Goal: Task Accomplishment & Management: Manage account settings

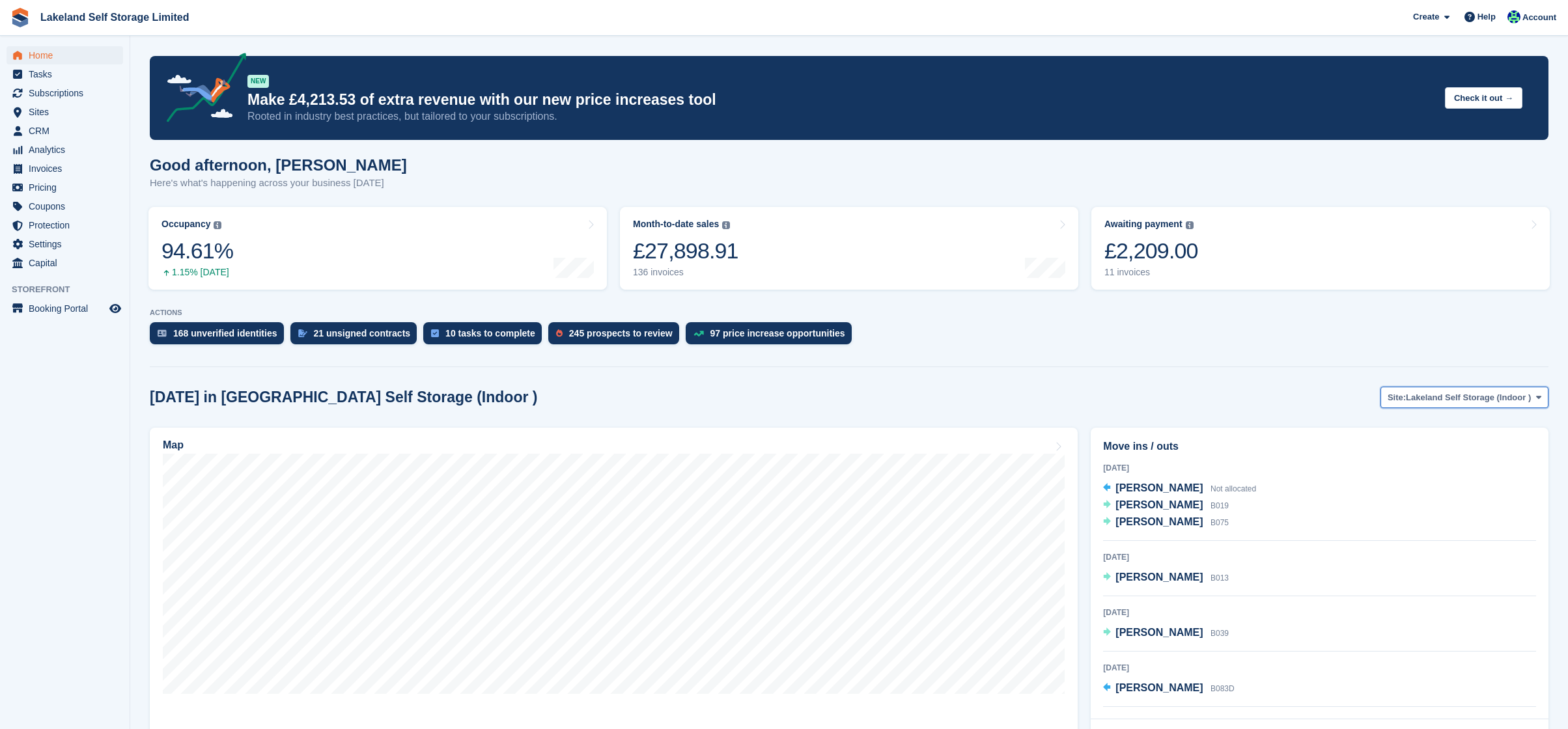
click at [1537, 401] on icon at bounding box center [1538, 396] width 6 height 8
click at [1399, 447] on link "Lakeland Self Storage (Outdoor drive up)" at bounding box center [1446, 451] width 194 height 23
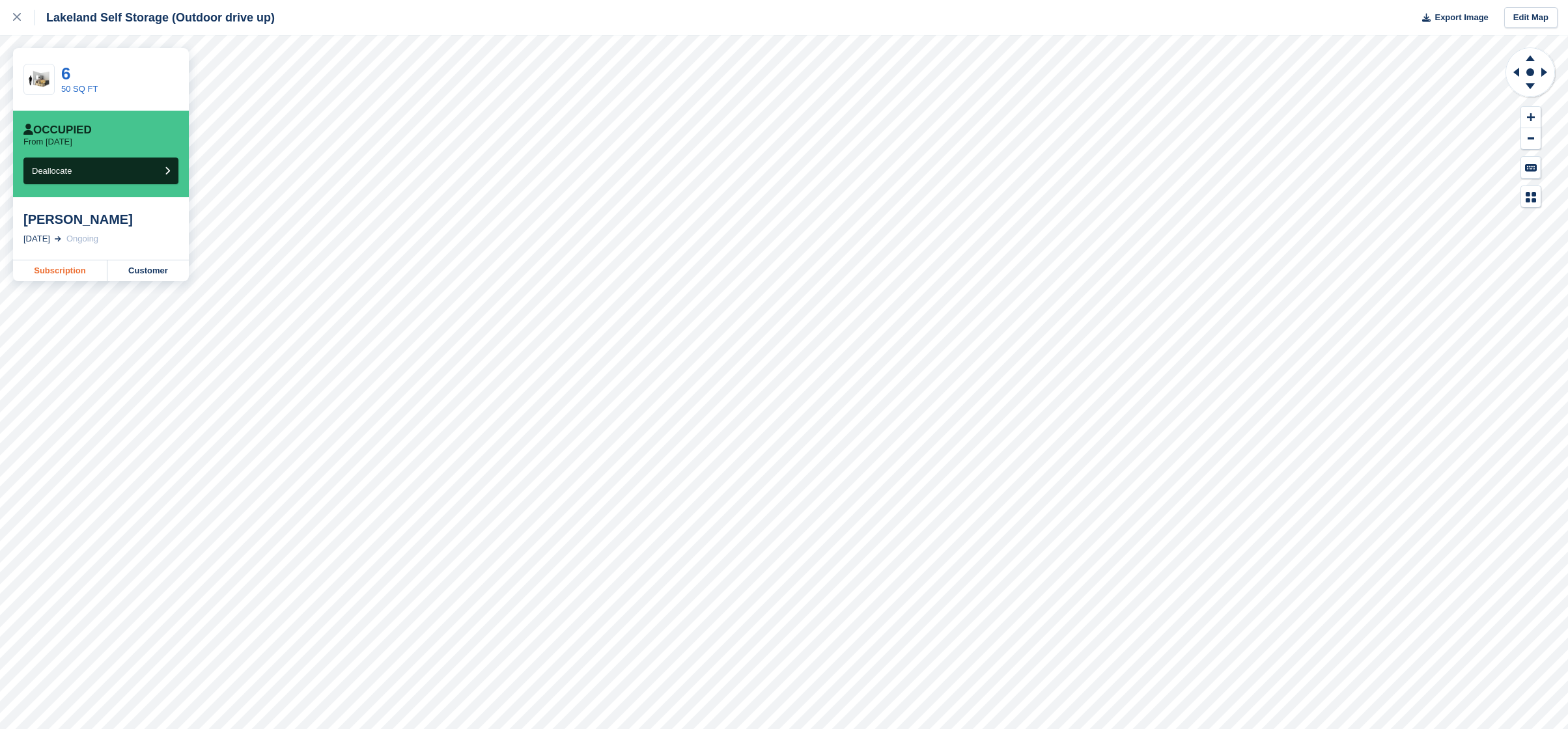
click at [89, 272] on link "Subscription" at bounding box center [60, 270] width 95 height 20
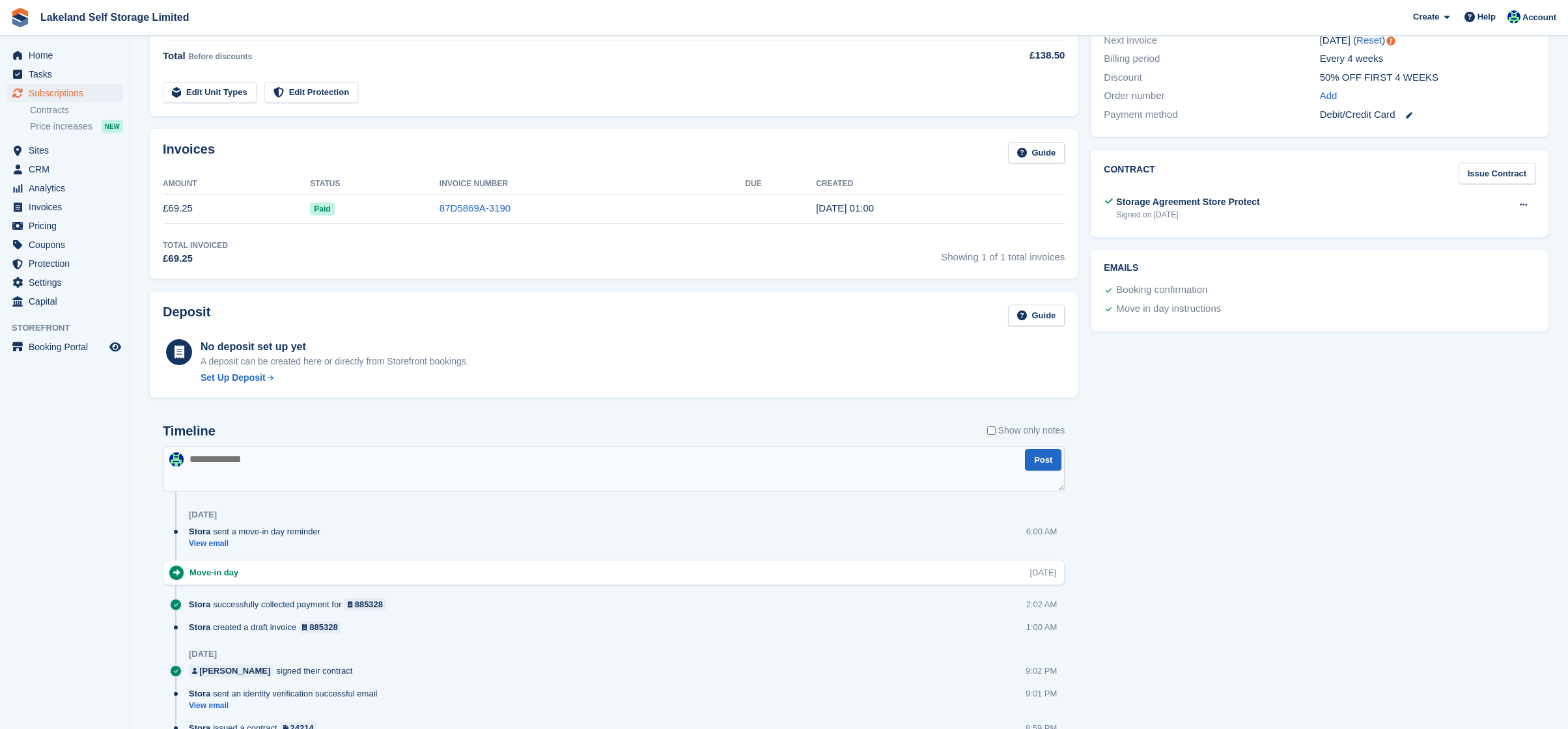
scroll to position [348, 0]
click at [220, 541] on link "View email" at bounding box center [258, 543] width 138 height 11
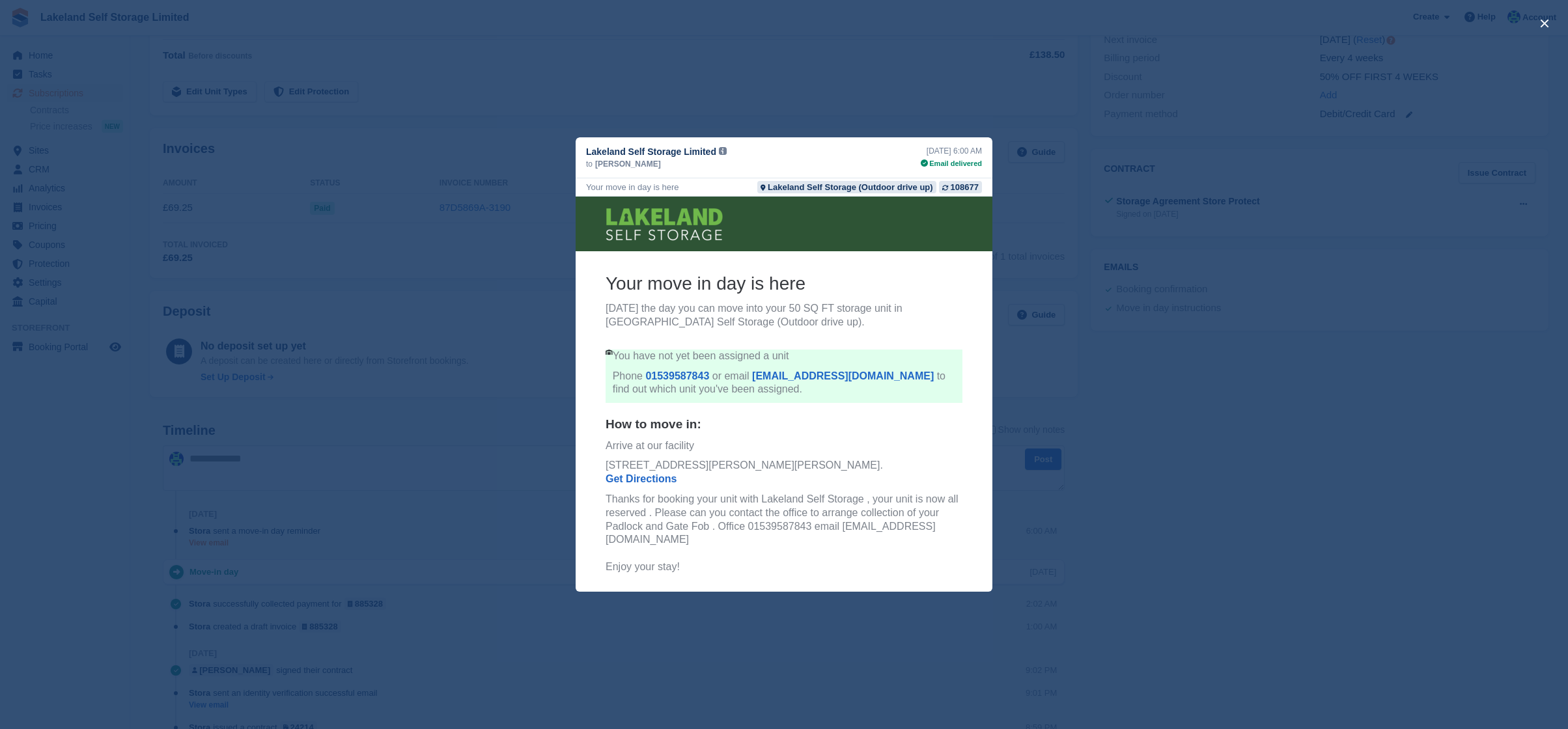
scroll to position [0, 0]
click at [837, 379] on link "info@lakelandselfstorage.co.uk" at bounding box center [842, 376] width 182 height 11
click at [446, 299] on div "close" at bounding box center [784, 364] width 1568 height 729
